Goal: Information Seeking & Learning: Learn about a topic

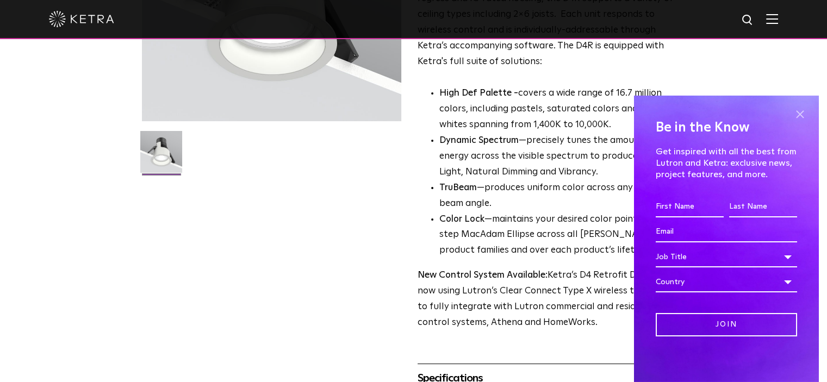
click at [658, 109] on span at bounding box center [800, 115] width 16 height 16
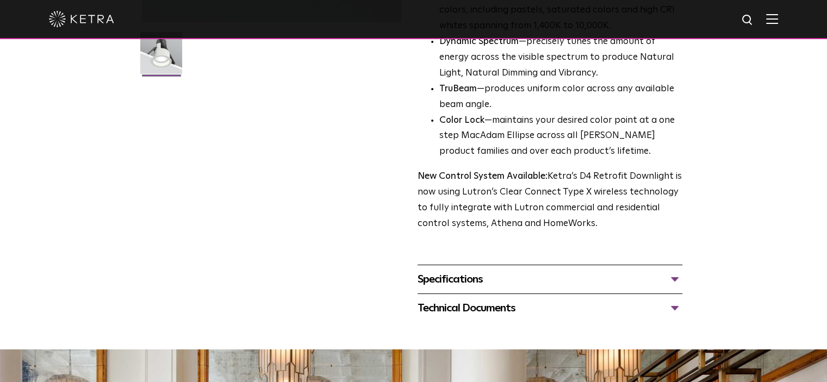
scroll to position [381, 0]
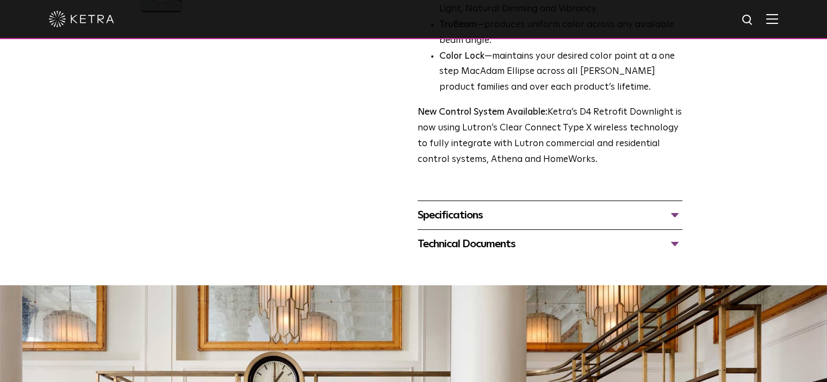
click at [571, 212] on div "Specifications" at bounding box center [550, 215] width 265 height 17
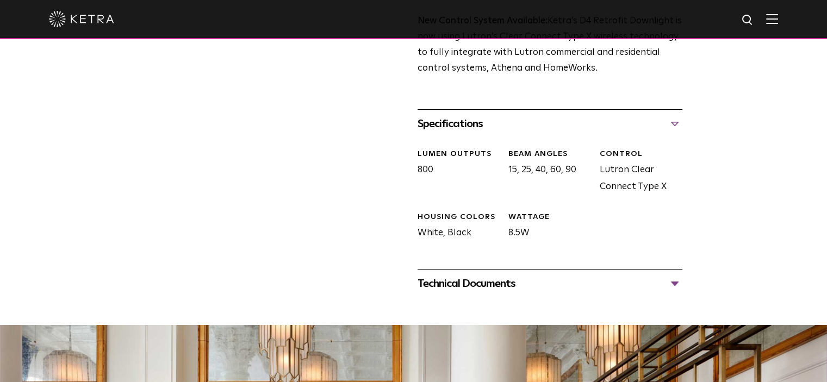
scroll to position [490, 0]
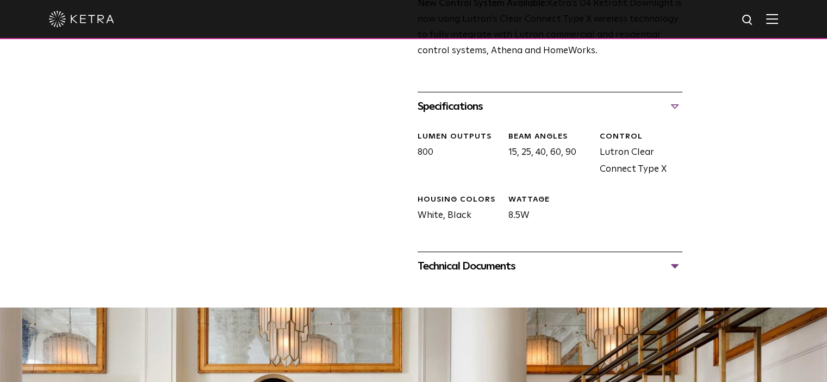
click at [559, 264] on div "Technical Documents" at bounding box center [550, 266] width 265 height 17
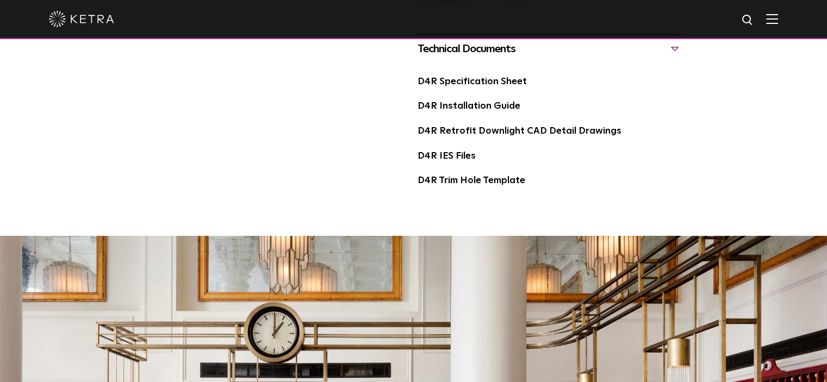
scroll to position [653, 0]
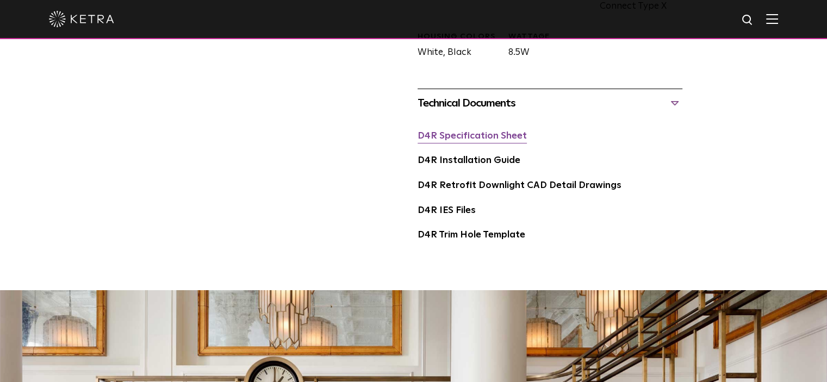
click at [494, 134] on link "D4R Specification Sheet" at bounding box center [472, 136] width 109 height 9
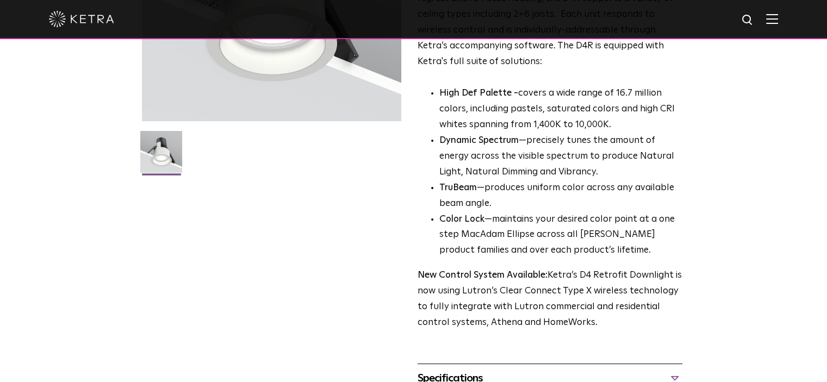
scroll to position [0, 0]
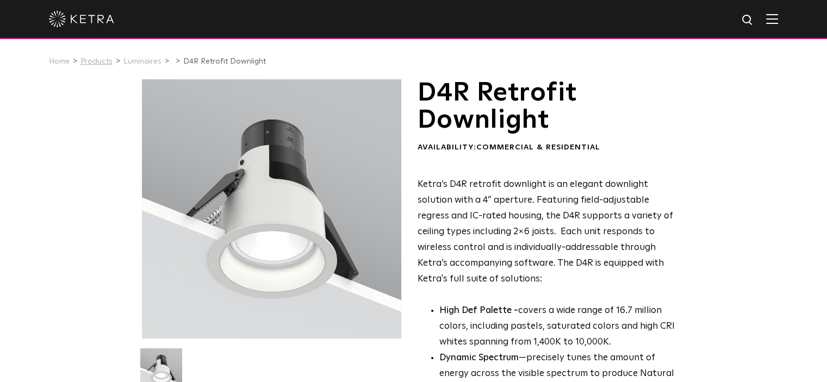
click at [101, 61] on link "Products" at bounding box center [97, 62] width 32 height 8
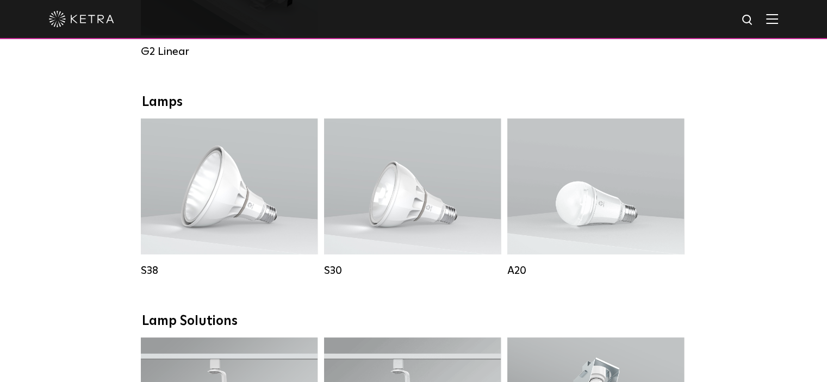
scroll to position [762, 0]
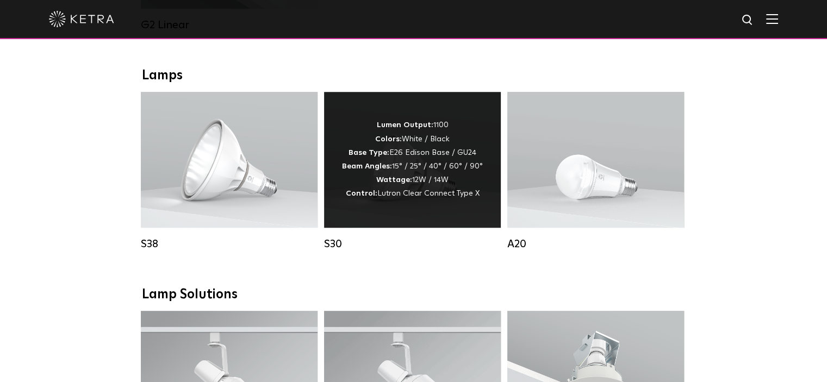
click at [405, 197] on span "Lutron Clear Connect Type X" at bounding box center [429, 194] width 102 height 8
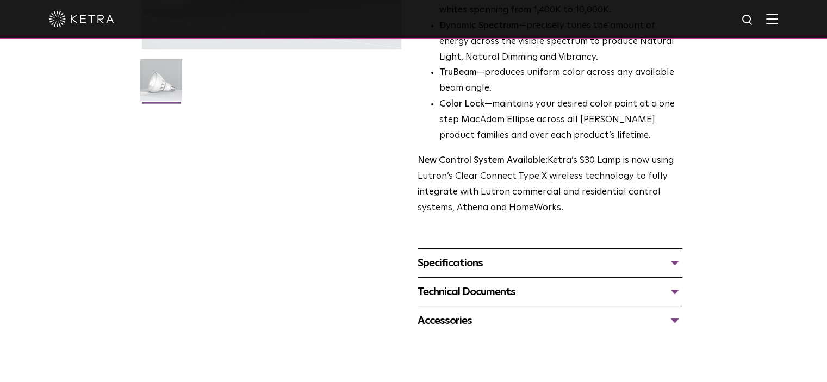
scroll to position [326, 0]
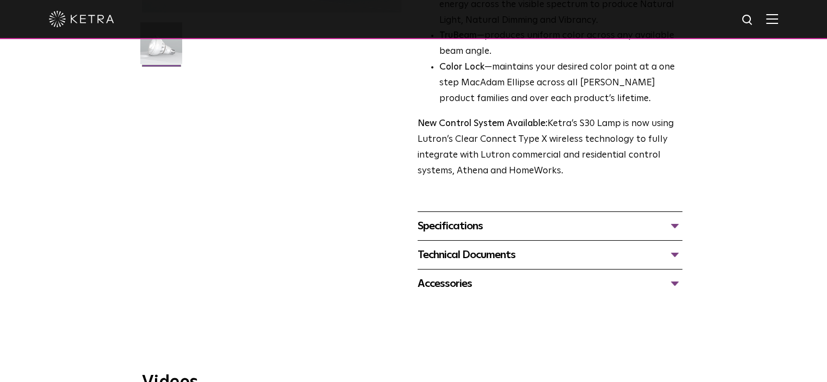
click at [518, 233] on div "Specifications" at bounding box center [550, 226] width 265 height 17
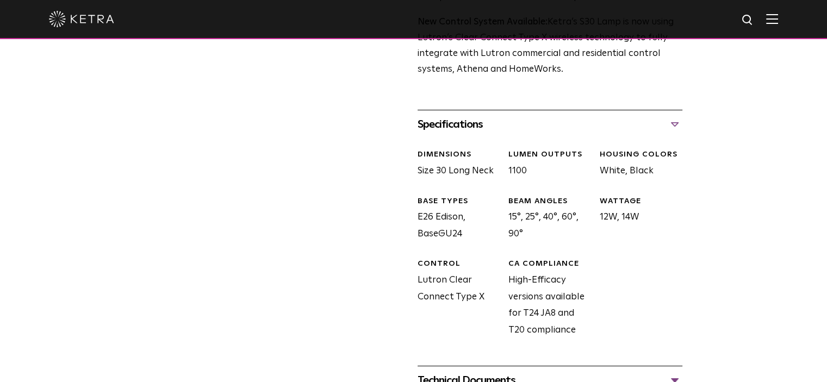
scroll to position [435, 0]
